Goal: Task Accomplishment & Management: Use online tool/utility

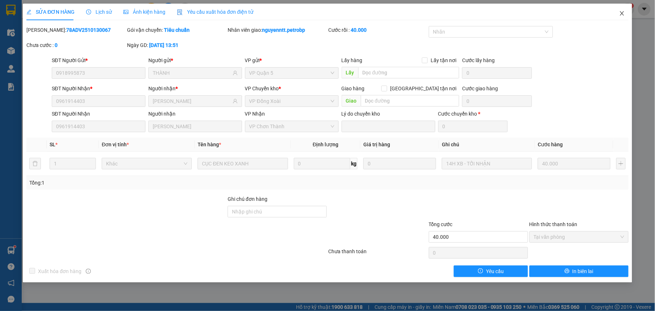
click at [623, 11] on icon "close" at bounding box center [622, 13] width 6 height 6
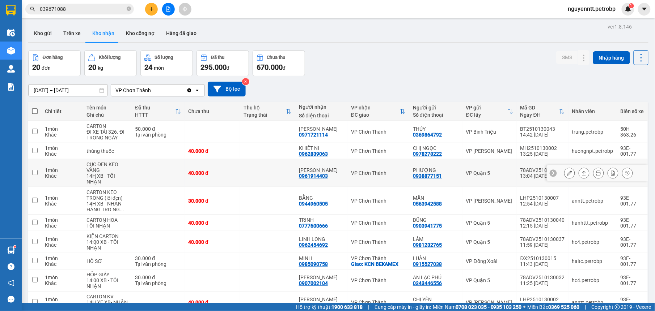
click at [276, 180] on td at bounding box center [267, 174] width 55 height 28
checkbox input "true"
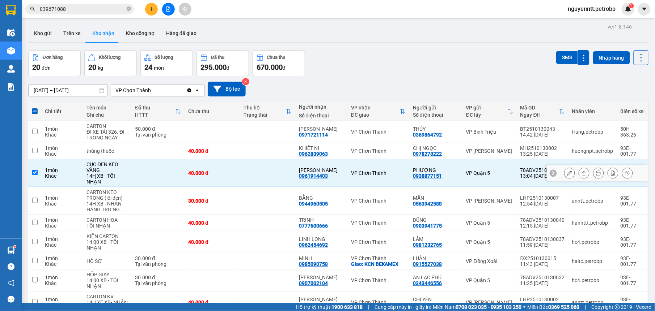
click at [581, 172] on icon at bounding box center [583, 173] width 5 height 5
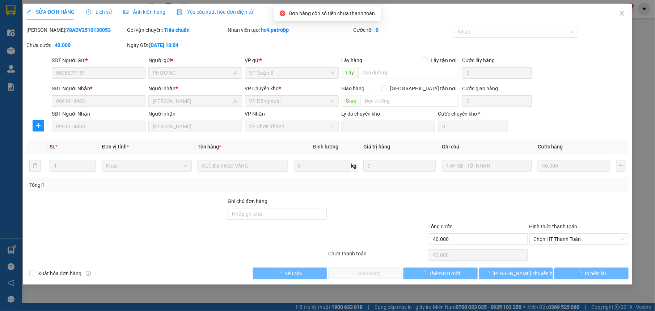
type input "0938877151"
type input "PHƯỢNG"
type input "0961914403"
type input "Tuấn Anh"
type input "40.000"
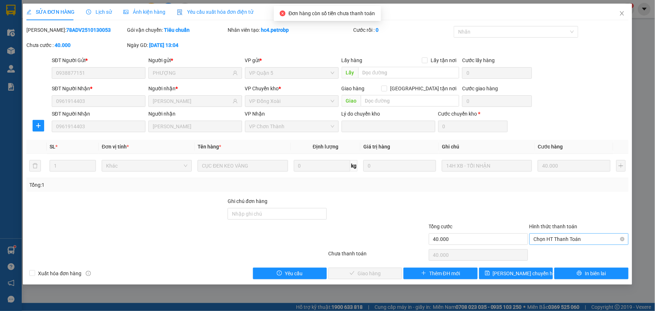
click at [560, 237] on span "Chọn HT Thanh Toán" at bounding box center [579, 239] width 90 height 11
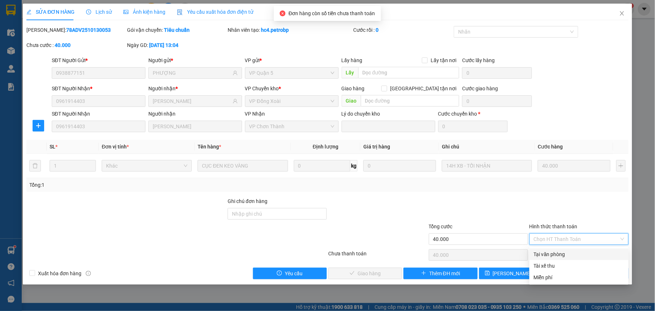
click at [551, 252] on div "Tại văn phòng" at bounding box center [579, 255] width 90 height 8
type input "0"
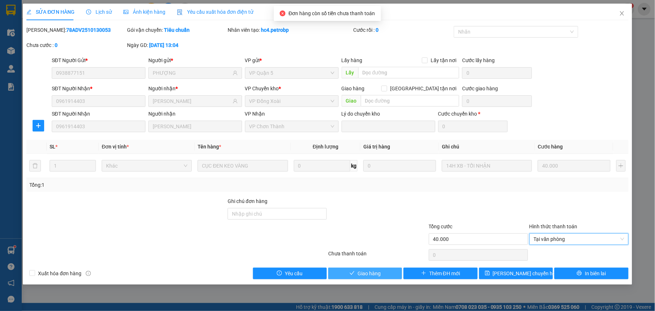
click at [377, 278] on span "Giao hàng" at bounding box center [368, 274] width 23 height 8
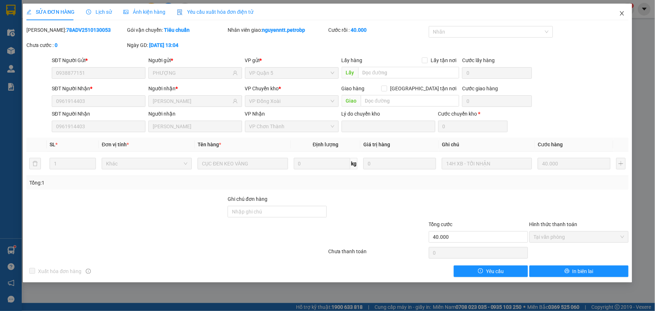
click at [625, 13] on span "Close" at bounding box center [622, 14] width 20 height 20
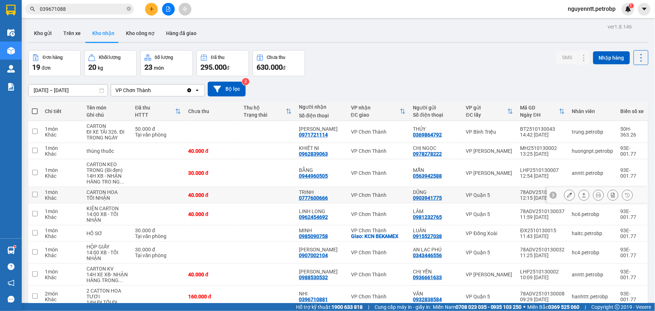
click at [271, 198] on td at bounding box center [267, 195] width 55 height 16
checkbox input "true"
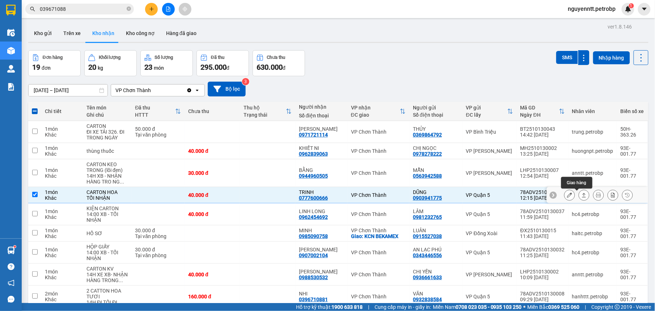
click at [579, 199] on button at bounding box center [584, 195] width 10 height 13
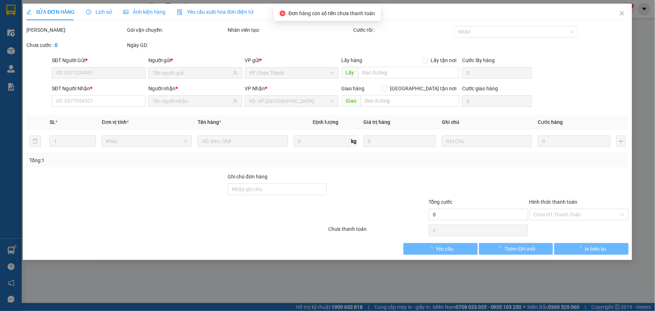
type input "0903941775"
type input "DŨNG"
type input "0777600666"
type input "TRINH"
type input "40.000"
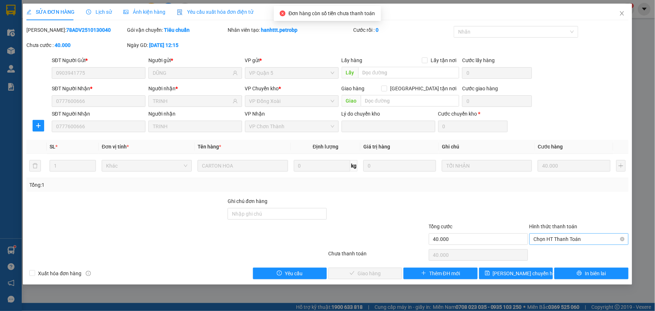
click at [559, 238] on span "Chọn HT Thanh Toán" at bounding box center [579, 239] width 90 height 11
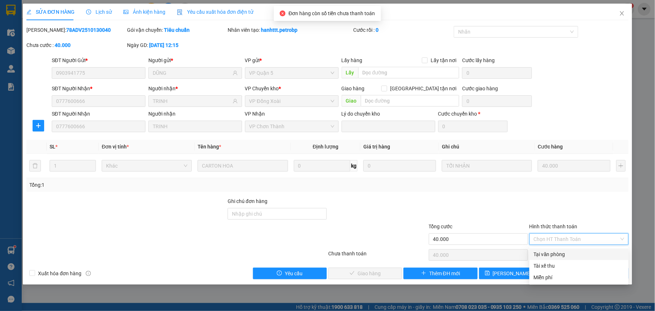
click at [555, 252] on div "Tại văn phòng" at bounding box center [579, 255] width 90 height 8
type input "0"
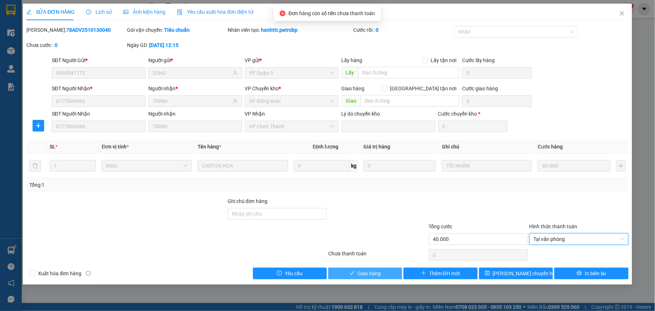
click at [381, 275] on span "Giao hàng" at bounding box center [368, 274] width 23 height 8
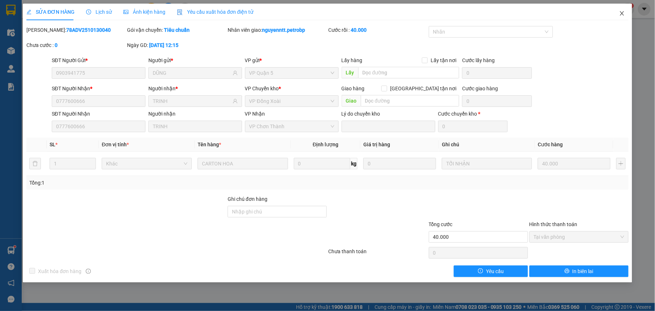
click at [617, 9] on span "Close" at bounding box center [622, 14] width 20 height 20
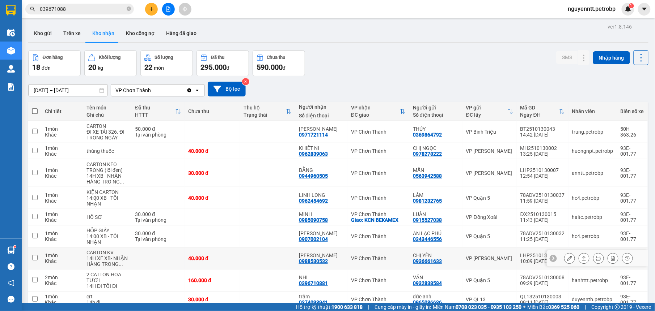
scroll to position [46, 0]
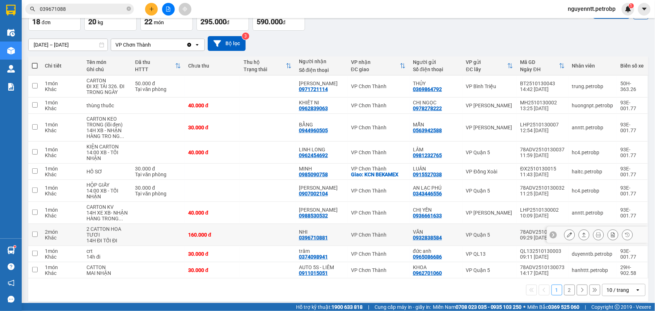
click at [277, 237] on td at bounding box center [267, 235] width 55 height 22
checkbox input "true"
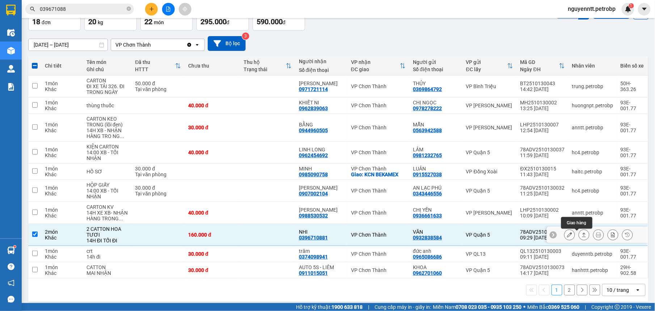
click at [579, 234] on button at bounding box center [584, 235] width 10 height 13
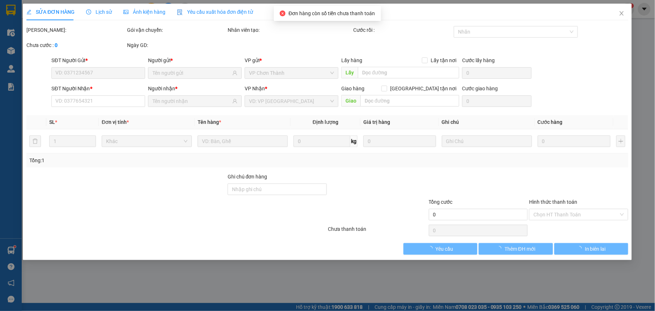
type input "0932838584"
type input "VĂN"
type input "0396710881"
type input "NHI"
type input "160.000"
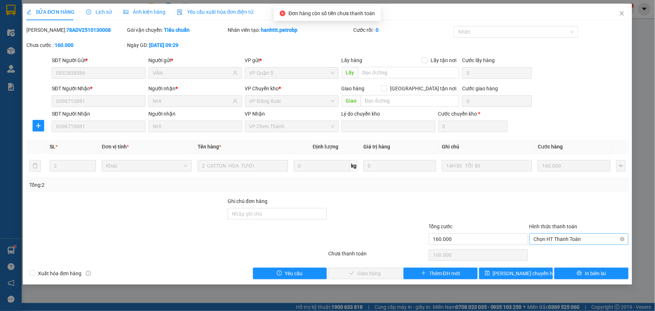
click at [556, 245] on span "Chọn HT Thanh Toán" at bounding box center [579, 239] width 90 height 11
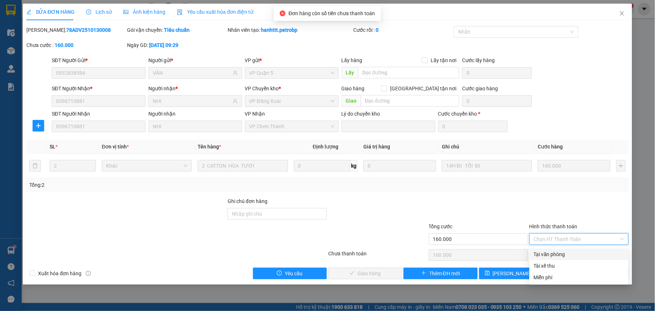
click at [547, 253] on div "Tại văn phòng" at bounding box center [579, 255] width 90 height 8
type input "0"
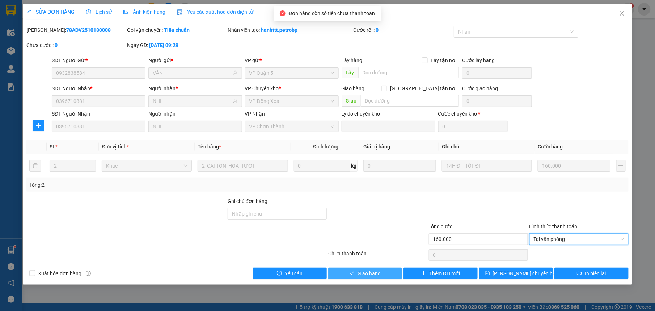
click at [379, 271] on span "Giao hàng" at bounding box center [368, 274] width 23 height 8
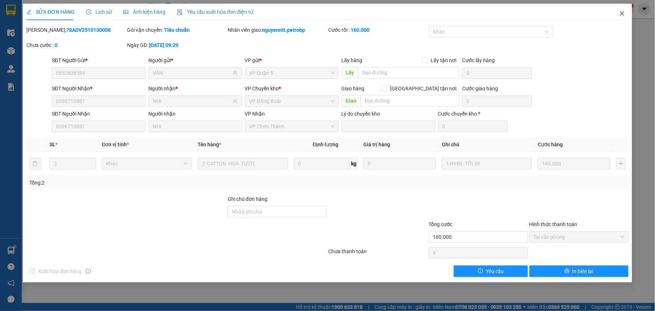
click at [622, 16] on icon "close" at bounding box center [622, 13] width 6 height 6
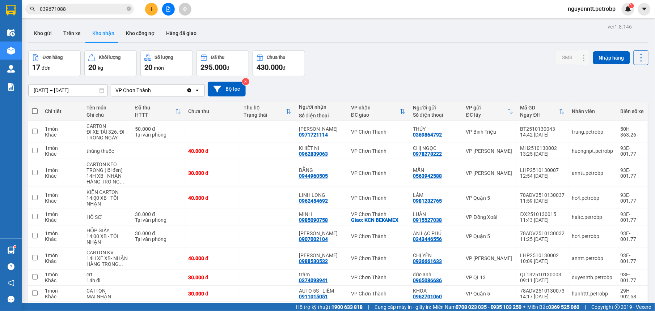
click at [194, 24] on div "ver 1.8.146 Kho gửi Trên xe Kho nhận Kho công nợ Hàng đã giao Đơn hàng 17 đơn K…" at bounding box center [338, 183] width 626 height 323
click at [188, 25] on button "Hàng đã giao" at bounding box center [181, 33] width 42 height 17
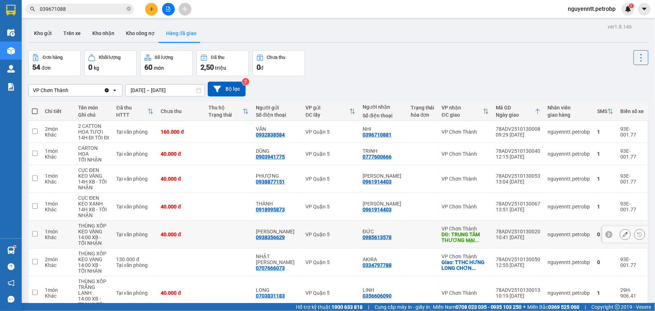
scroll to position [91, 0]
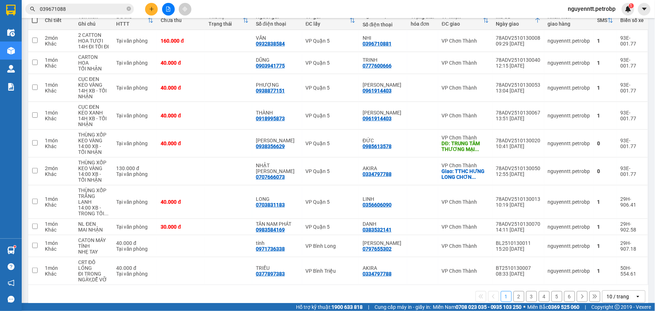
click at [514, 292] on button "2" at bounding box center [518, 297] width 11 height 11
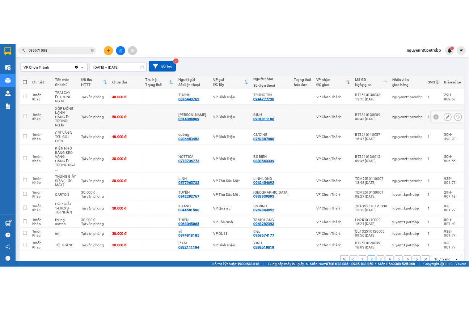
scroll to position [0, 0]
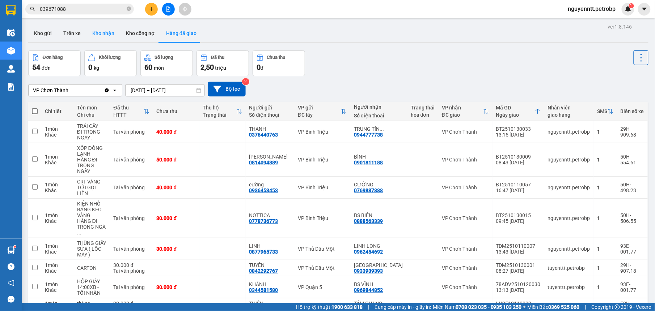
click at [97, 39] on button "Kho nhận" at bounding box center [103, 33] width 34 height 17
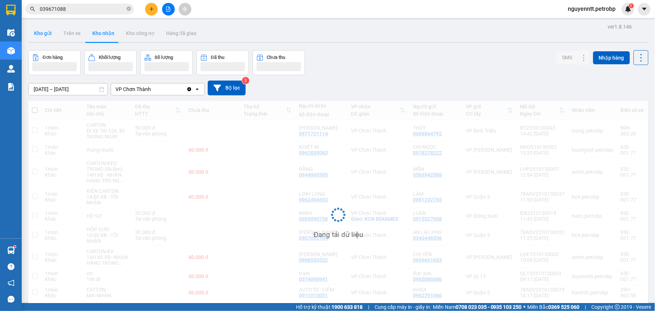
click at [44, 36] on button "Kho gửi" at bounding box center [42, 33] width 29 height 17
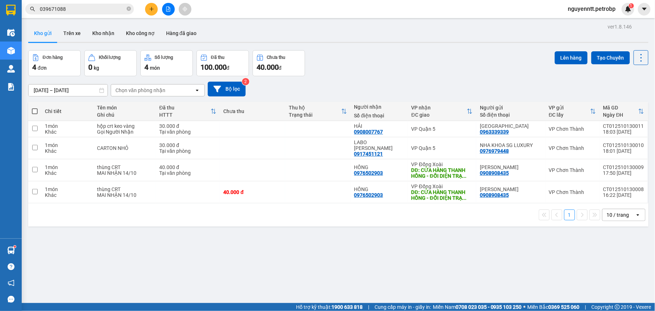
drag, startPoint x: 304, startPoint y: 50, endPoint x: 324, endPoint y: 45, distance: 20.4
click at [324, 45] on div "ver 1.8.146 Kho gửi Trên xe Kho nhận Kho công nợ Hàng đã giao Đơn hàng 4 đơn Kh…" at bounding box center [338, 177] width 626 height 311
click at [324, 47] on div "ver 1.8.146 Kho gửi Trên xe Kho nhận Kho công nợ Hàng đã giao Đơn hàng 4 đơn Kh…" at bounding box center [338, 177] width 626 height 311
click at [321, 59] on div "Đơn hàng 4 đơn Khối lượng 0 kg Số lượng 4 món Đã thu 100.000 đ Chưa thu 40.000 …" at bounding box center [338, 63] width 620 height 26
click at [532, 123] on td "NHẬT ANH 0963339339" at bounding box center [510, 129] width 69 height 16
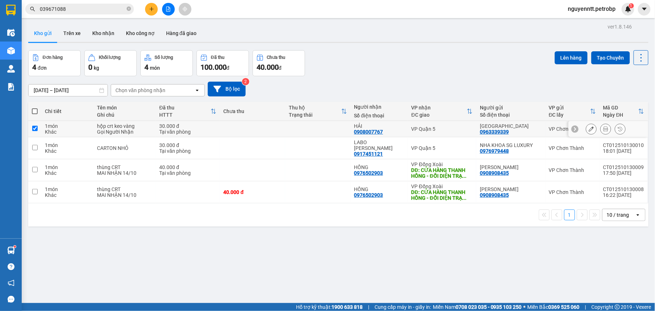
checkbox input "true"
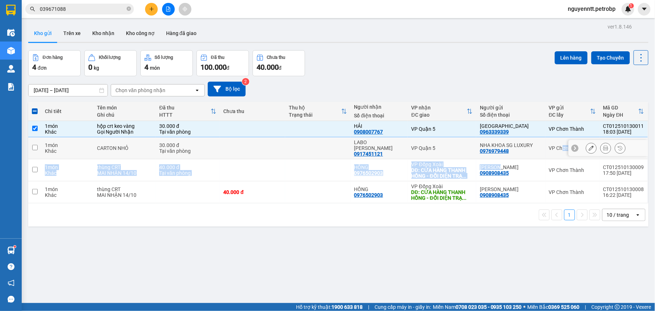
drag, startPoint x: 533, startPoint y: 153, endPoint x: 595, endPoint y: 151, distance: 62.6
click at [595, 151] on tbody "1 món Khác hộp crt keo vàng Gọi Người Nhận 30.000 đ Tại văn phòng HẢI 090800776…" at bounding box center [338, 162] width 620 height 82
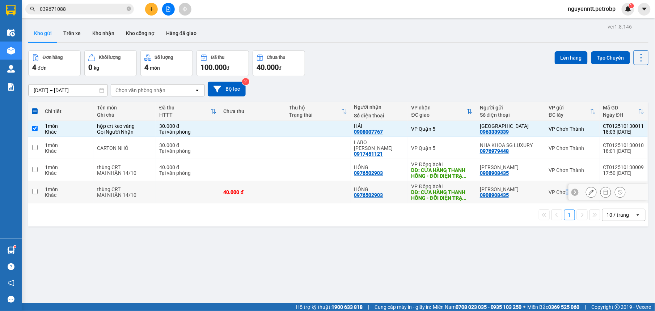
drag, startPoint x: 595, startPoint y: 151, endPoint x: 560, endPoint y: 190, distance: 52.5
click at [560, 190] on div "VP Chơn Thành" at bounding box center [572, 193] width 47 height 6
checkbox input "true"
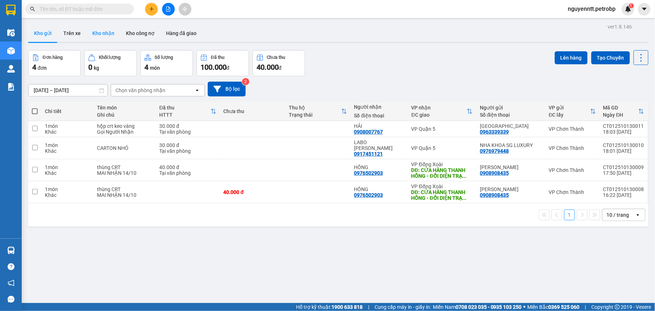
click at [90, 35] on button "Kho nhận" at bounding box center [103, 33] width 34 height 17
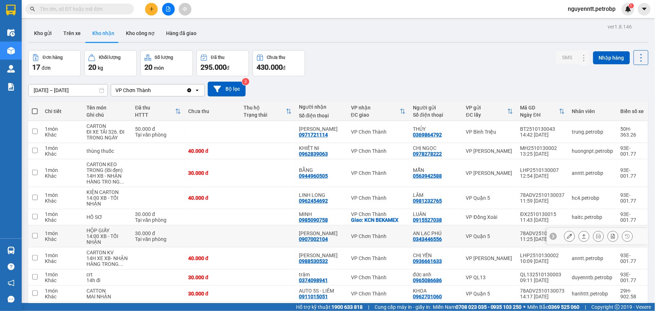
scroll to position [47, 0]
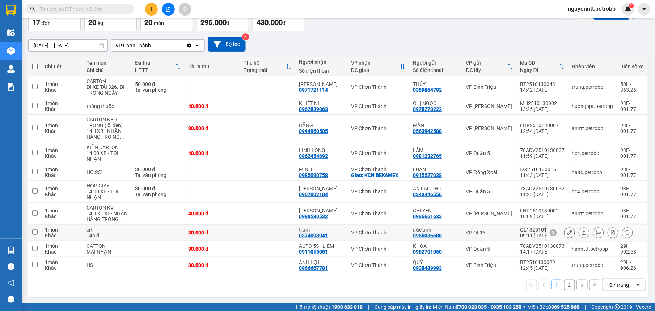
click at [274, 230] on td at bounding box center [267, 233] width 55 height 16
checkbox input "true"
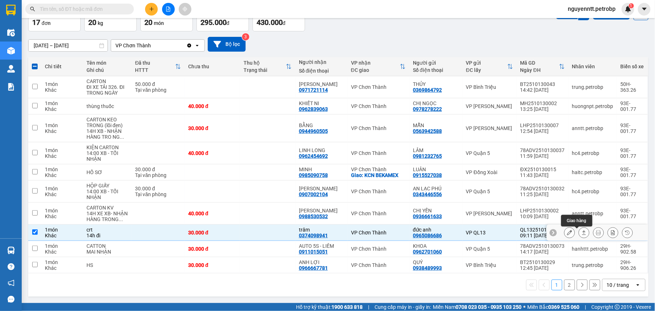
click at [581, 230] on icon at bounding box center [583, 232] width 5 height 5
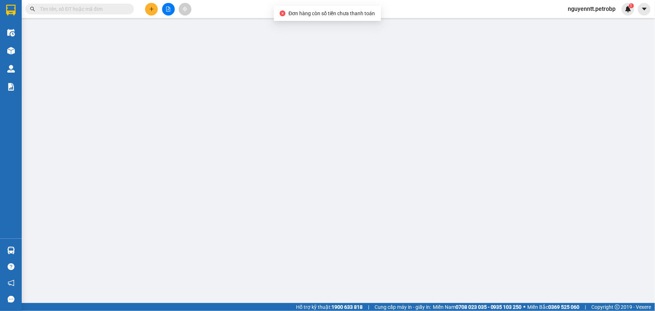
type input "0965086686"
type input "đức anh"
type input "0374098941"
type input "trâm"
type input "30.000"
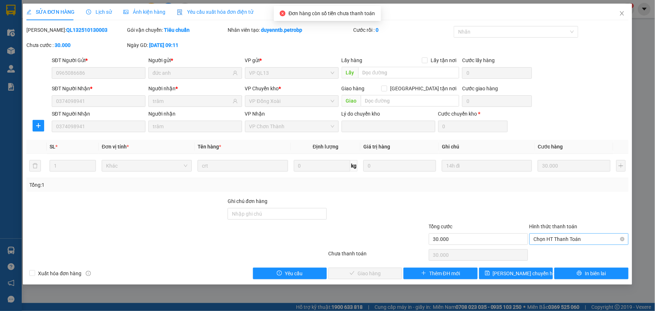
click at [560, 235] on span "Chọn HT Thanh Toán" at bounding box center [579, 239] width 90 height 11
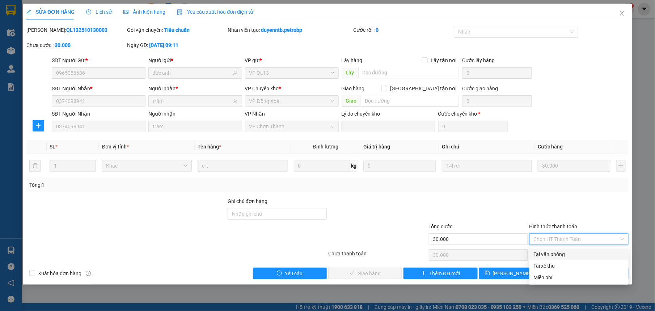
click at [546, 251] on div "Tại văn phòng" at bounding box center [579, 255] width 90 height 8
type input "0"
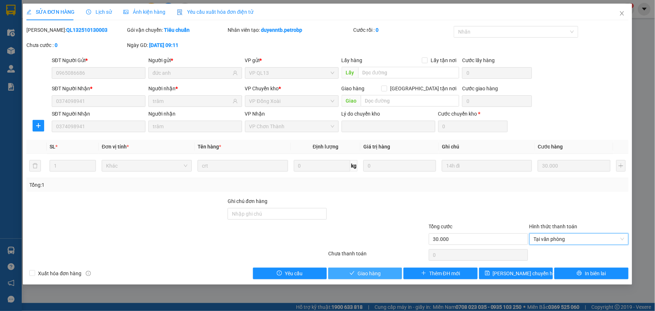
click at [369, 268] on button "Giao hàng" at bounding box center [365, 274] width 74 height 12
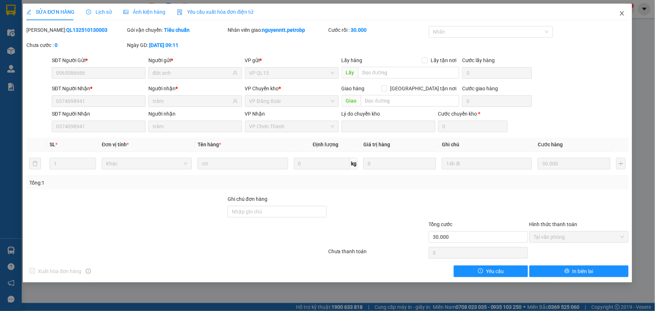
click at [624, 14] on icon "close" at bounding box center [622, 13] width 6 height 6
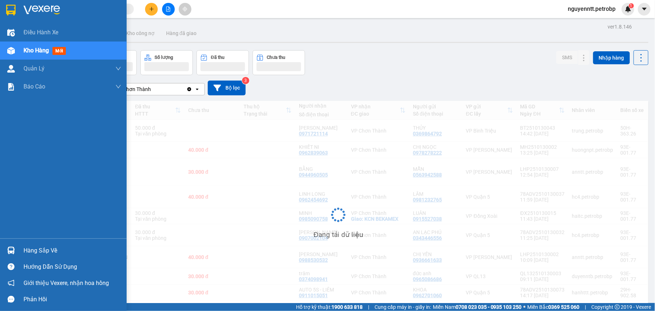
click at [9, 248] on img at bounding box center [11, 251] width 8 height 8
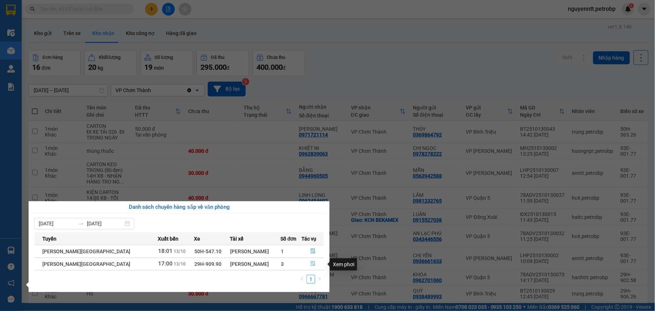
click at [310, 266] on icon "file-done" at bounding box center [312, 264] width 5 height 5
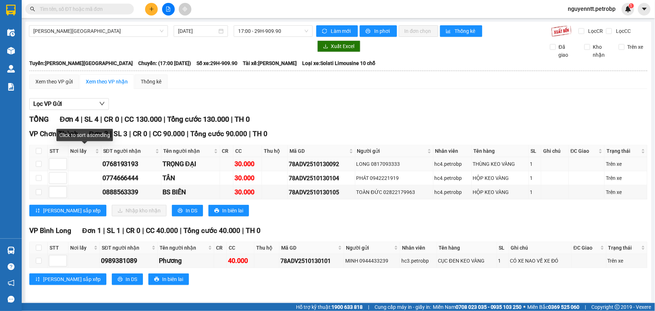
scroll to position [4, 0]
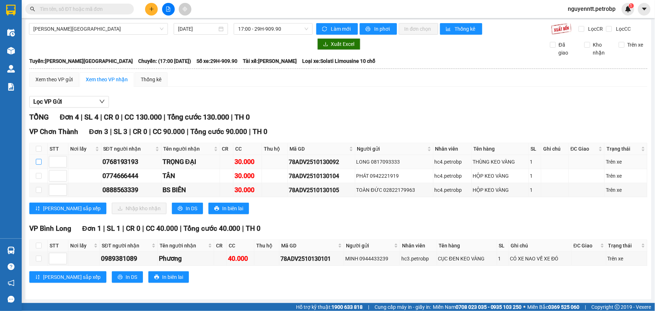
click at [39, 160] on input "checkbox" at bounding box center [39, 162] width 6 height 6
checkbox input "true"
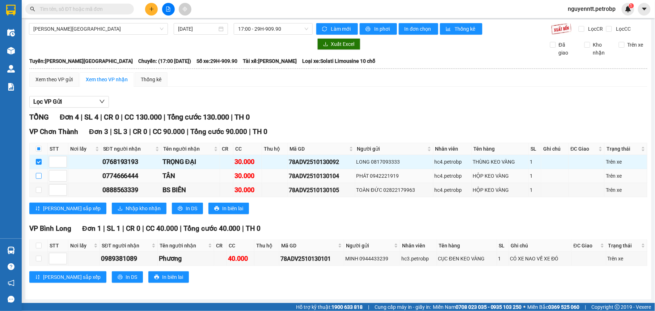
click at [39, 177] on input "checkbox" at bounding box center [39, 176] width 6 height 6
checkbox input "true"
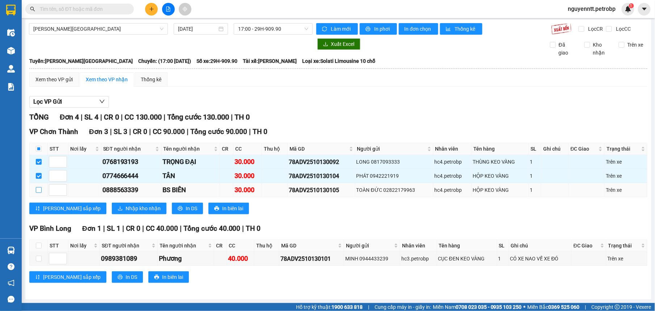
click at [39, 189] on input "checkbox" at bounding box center [39, 190] width 6 height 6
checkbox input "true"
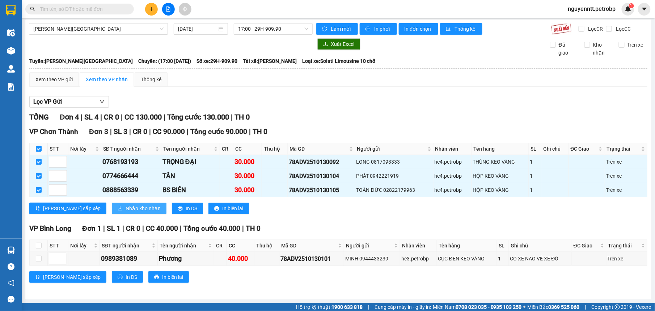
click at [126, 206] on span "Nhập kho nhận" at bounding box center [143, 209] width 35 height 8
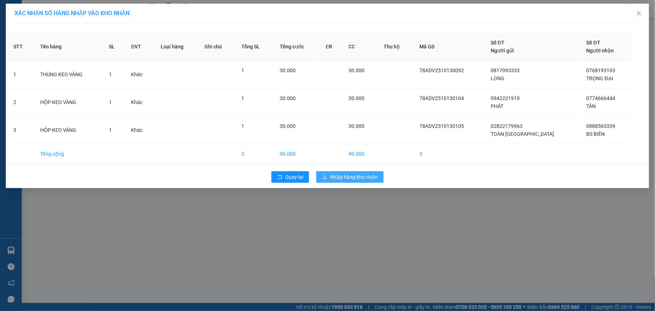
click at [335, 178] on span "Nhập hàng kho nhận" at bounding box center [354, 177] width 48 height 8
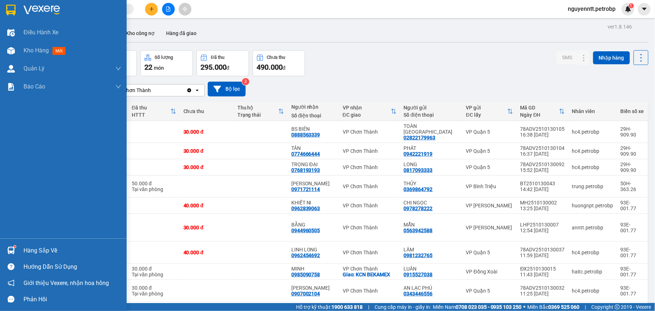
drag, startPoint x: 25, startPoint y: 255, endPoint x: 38, endPoint y: 253, distance: 13.8
click at [25, 255] on div "Hàng sắp về" at bounding box center [73, 251] width 98 height 11
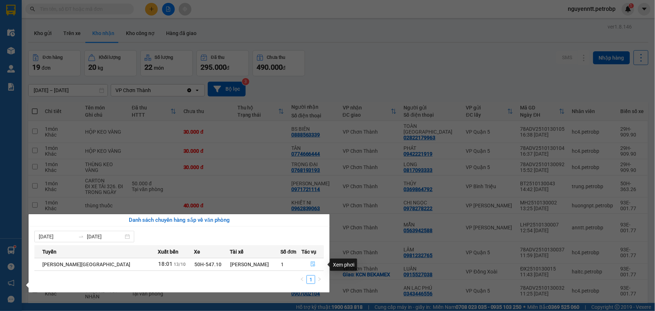
click at [311, 266] on icon "file-done" at bounding box center [313, 264] width 4 height 5
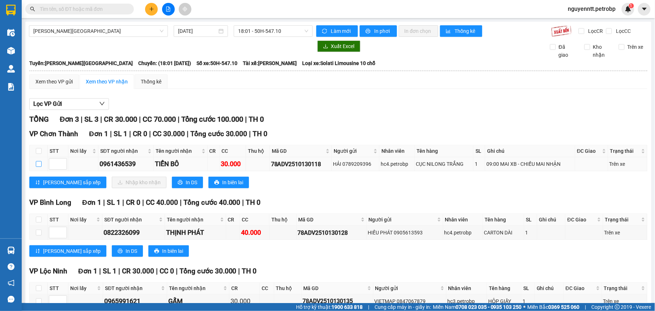
click at [40, 167] on input "checkbox" at bounding box center [39, 164] width 6 height 6
checkbox input "true"
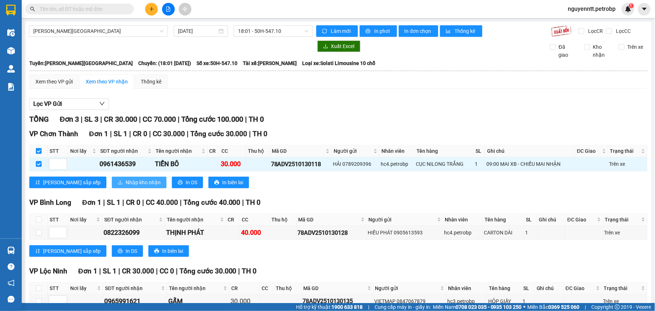
click at [126, 187] on span "Nhập kho nhận" at bounding box center [143, 183] width 35 height 8
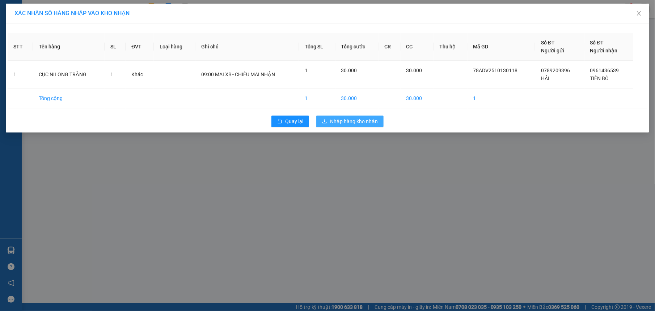
click at [330, 119] on span "Nhập hàng kho nhận" at bounding box center [354, 122] width 48 height 8
